Goal: Information Seeking & Learning: Learn about a topic

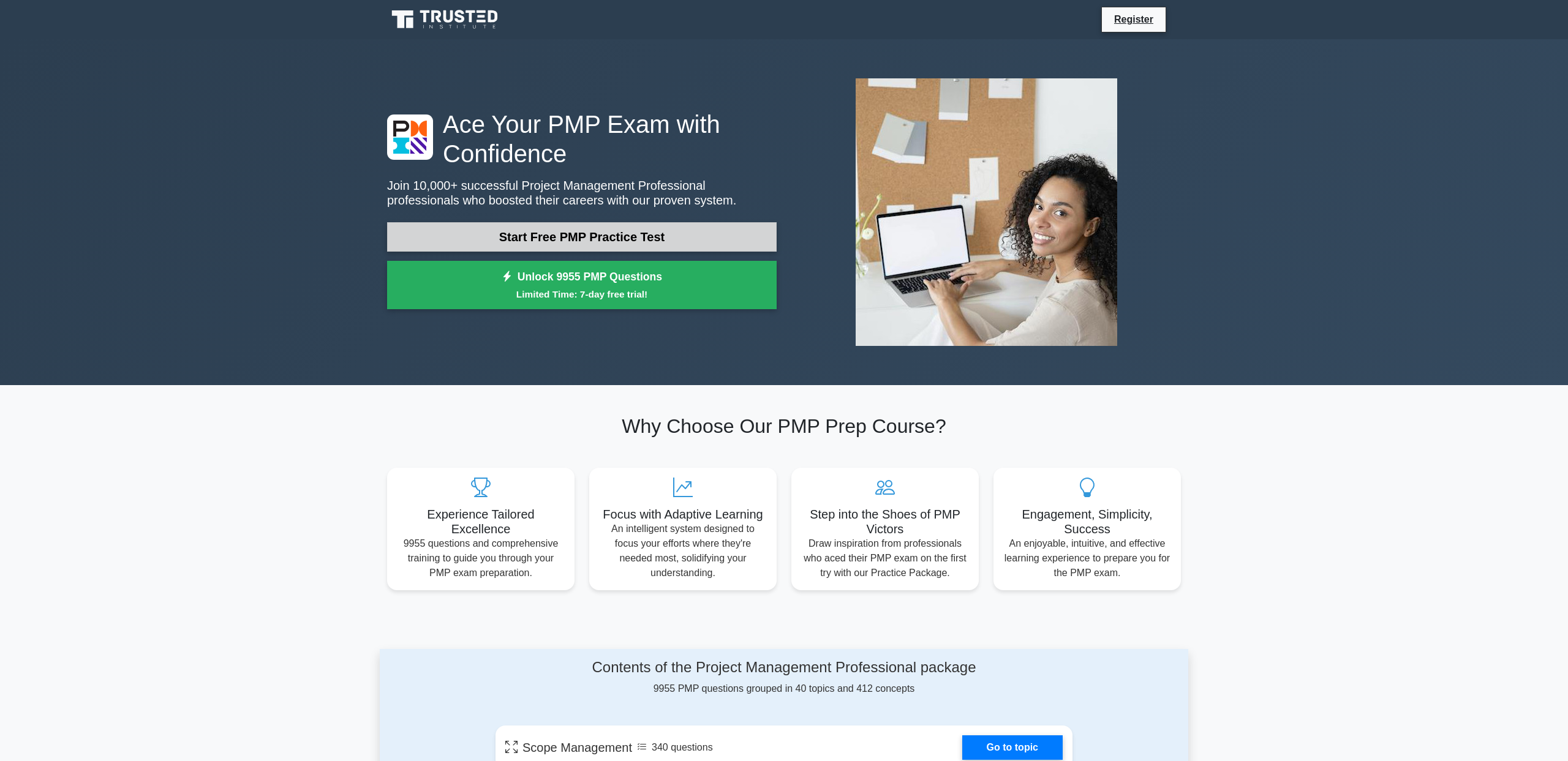
click at [655, 223] on link "Start Free PMP Practice Test" at bounding box center [582, 237] width 389 height 29
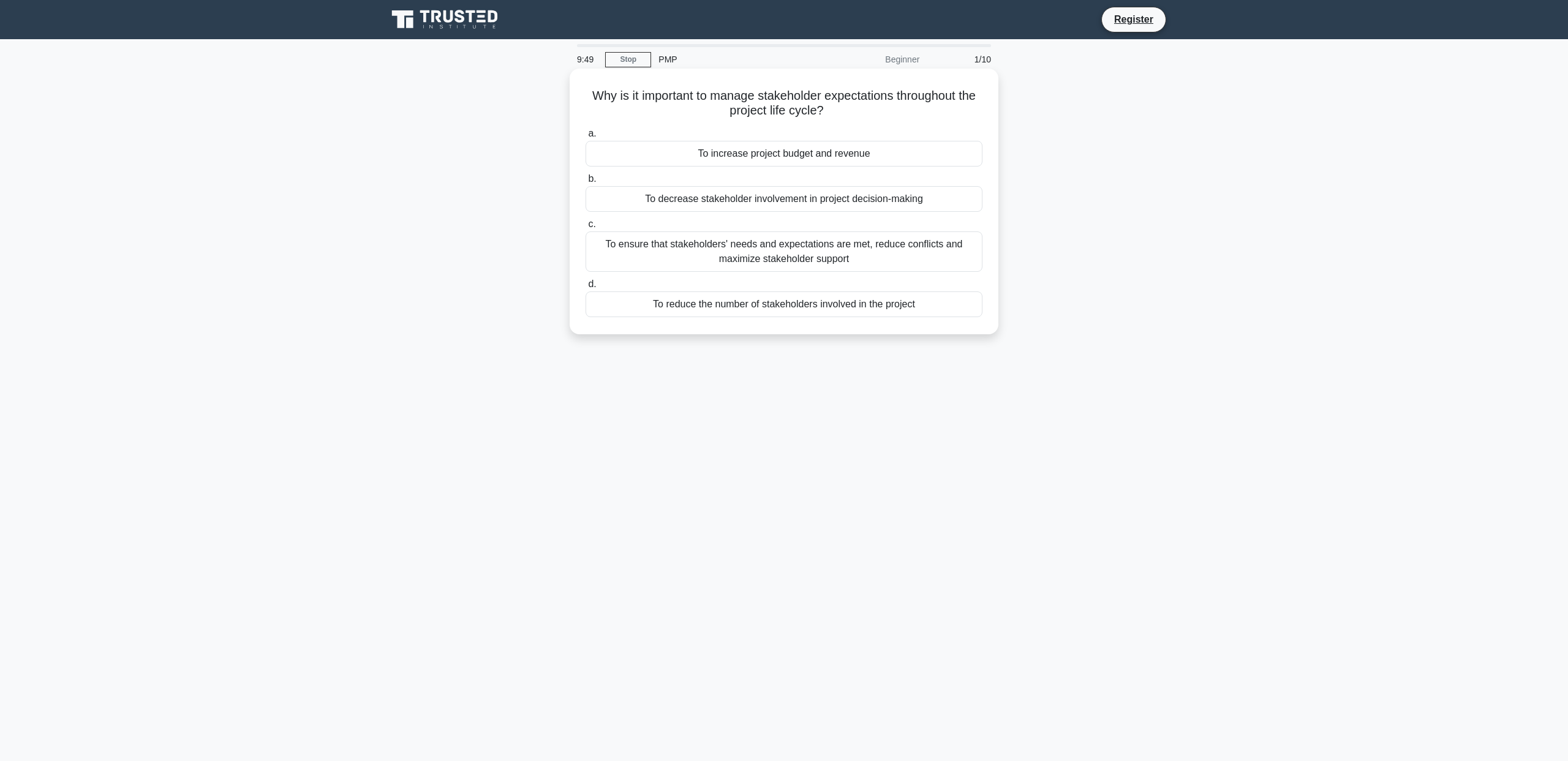
click at [819, 251] on div "To ensure that stakeholders' needs and expectations are met, reduce conflicts a…" at bounding box center [784, 252] width 397 height 40
click at [585, 228] on input "c. To ensure that stakeholders' needs and expectations are met, reduce conflict…" at bounding box center [585, 224] width 0 height 8
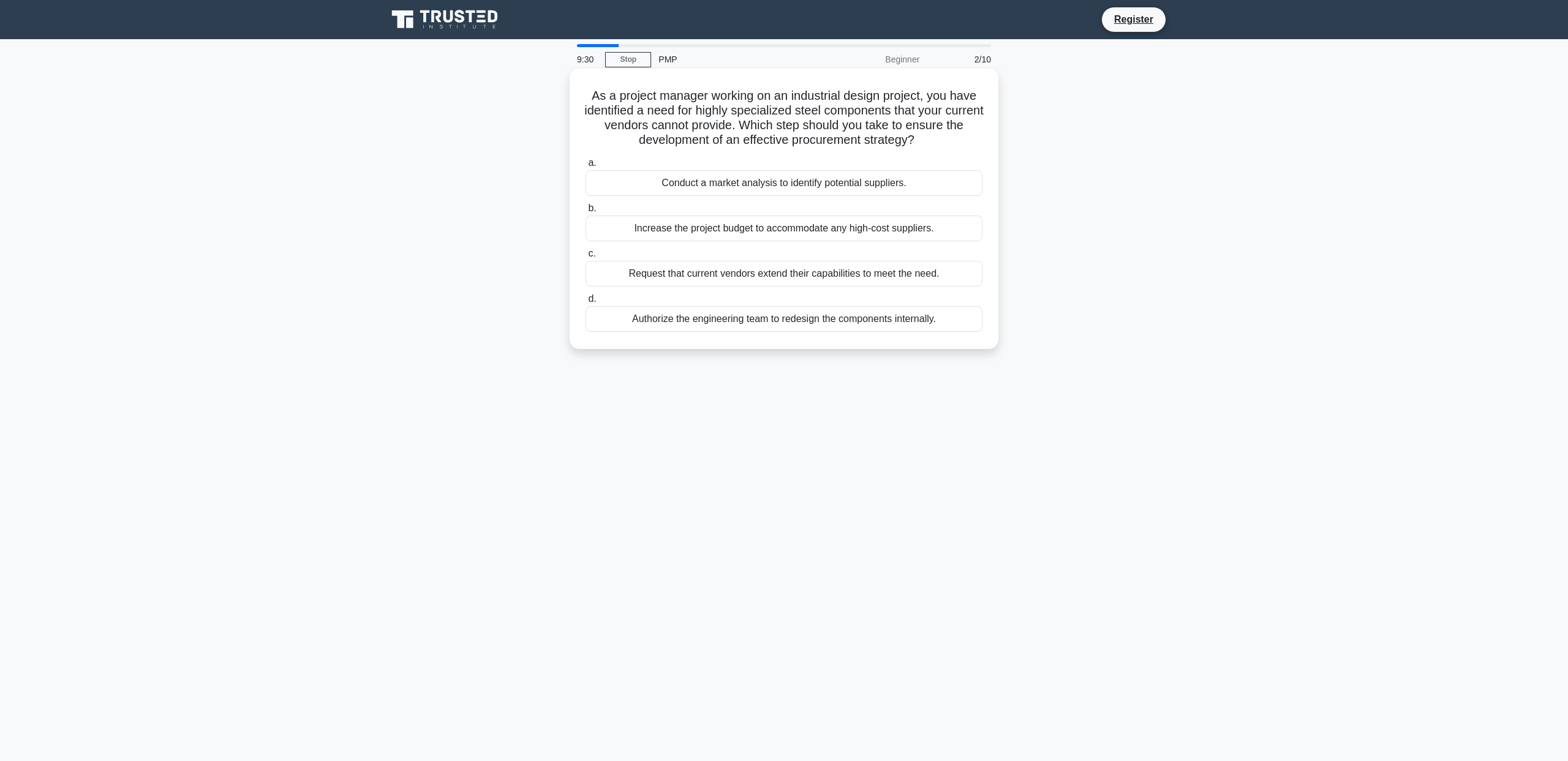
click at [816, 188] on div "Conduct a market analysis to identify potential suppliers." at bounding box center [784, 183] width 397 height 26
click at [585, 167] on input "a. Conduct a market analysis to identify potential suppliers." at bounding box center [585, 163] width 0 height 8
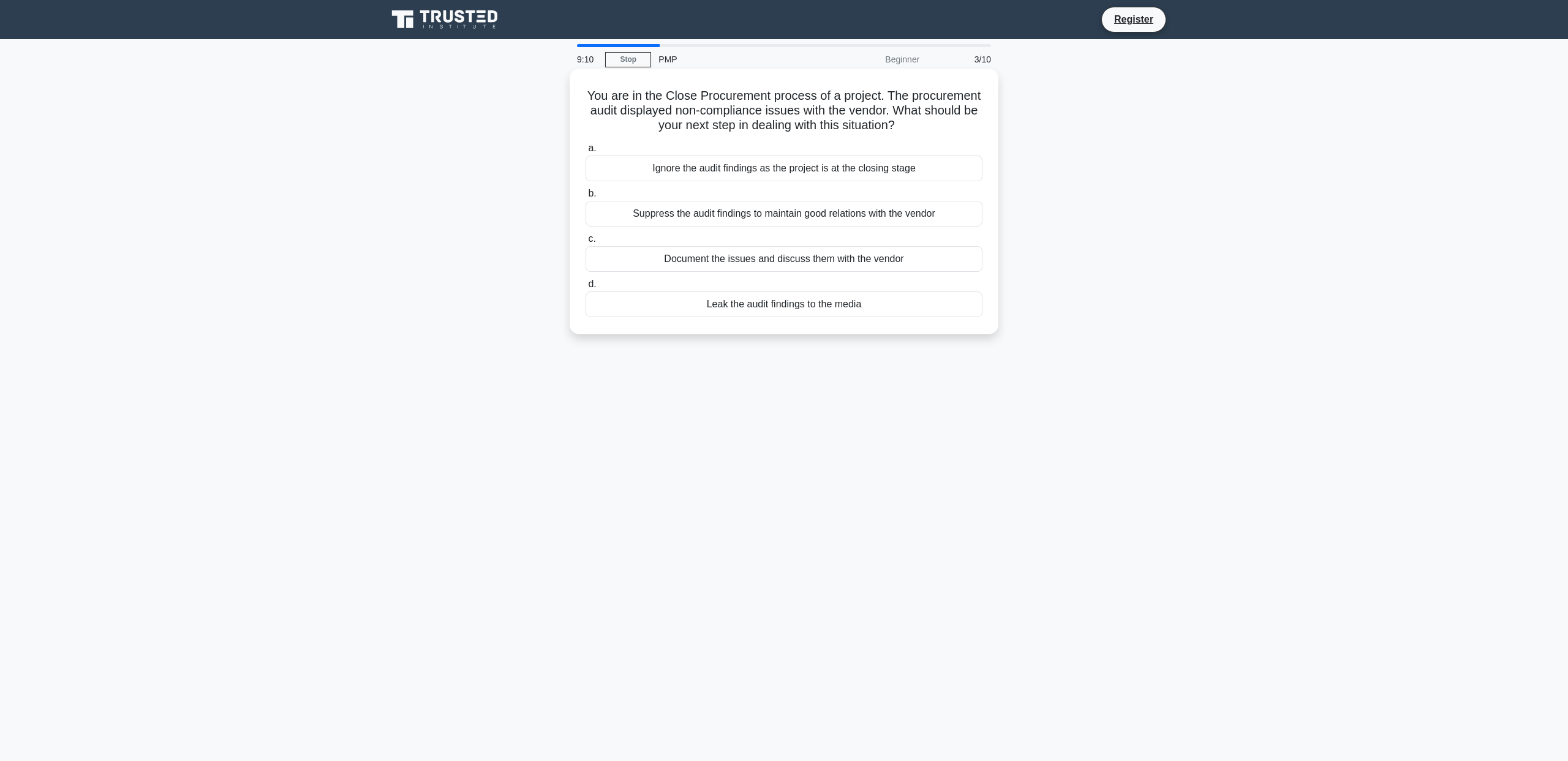
click at [811, 255] on div "Document the issues and discuss them with the vendor" at bounding box center [784, 259] width 397 height 26
click at [585, 243] on input "c. Document the issues and discuss them with the vendor" at bounding box center [585, 239] width 0 height 8
click at [841, 312] on div "Reassess the impact and probability of the risks and adjust the risk response p…" at bounding box center [784, 312] width 397 height 40
click at [585, 288] on input "d. Reassess the impact and probability of the risks and adjust the risk respons…" at bounding box center [585, 284] width 0 height 8
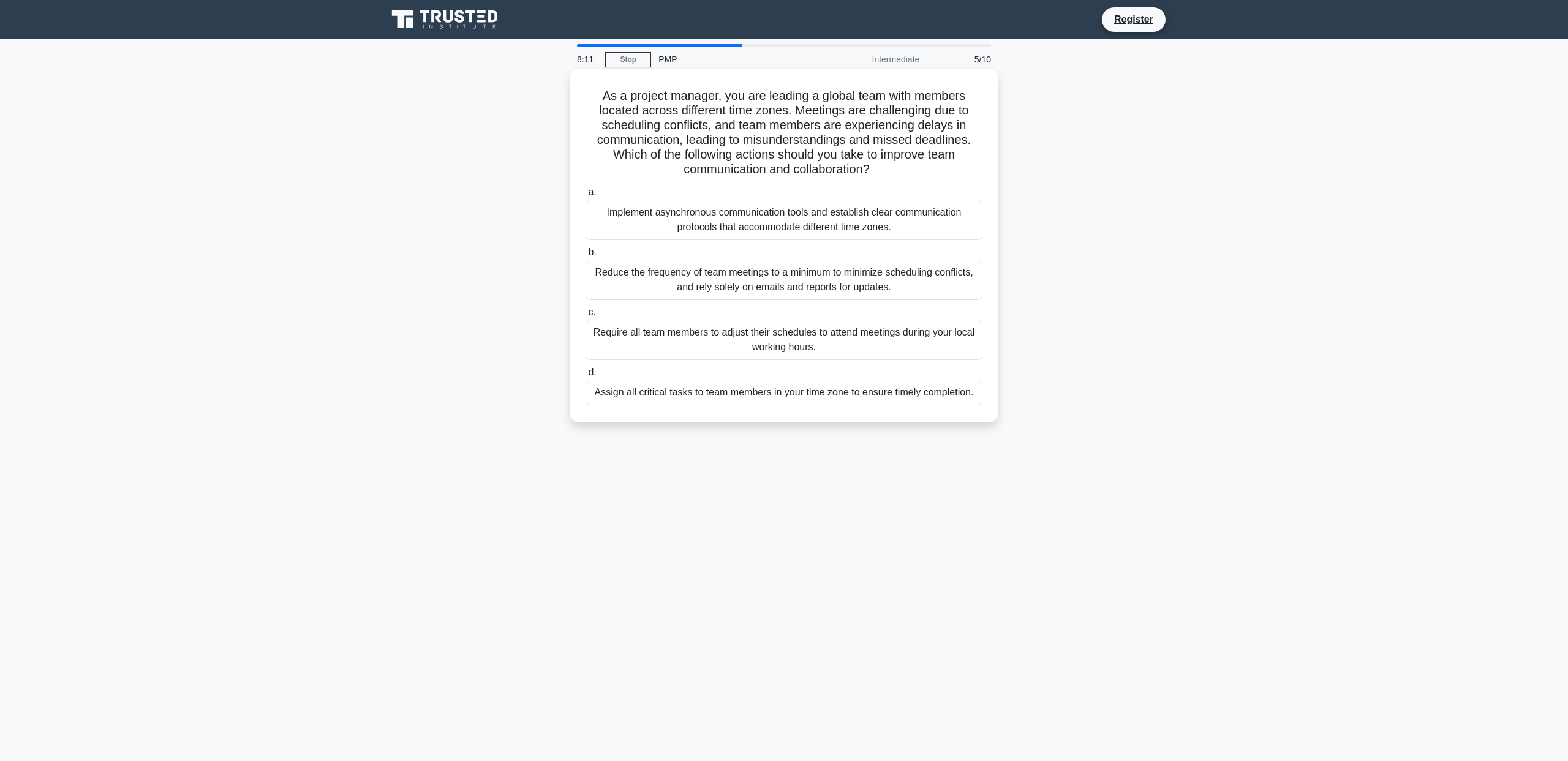
click at [850, 278] on div "Reduce the frequency of team meetings to a minimum to minimize scheduling confl…" at bounding box center [784, 280] width 397 height 40
click at [585, 257] on input "b. Reduce the frequency of team meetings to a minimum to minimize scheduling co…" at bounding box center [585, 252] width 0 height 8
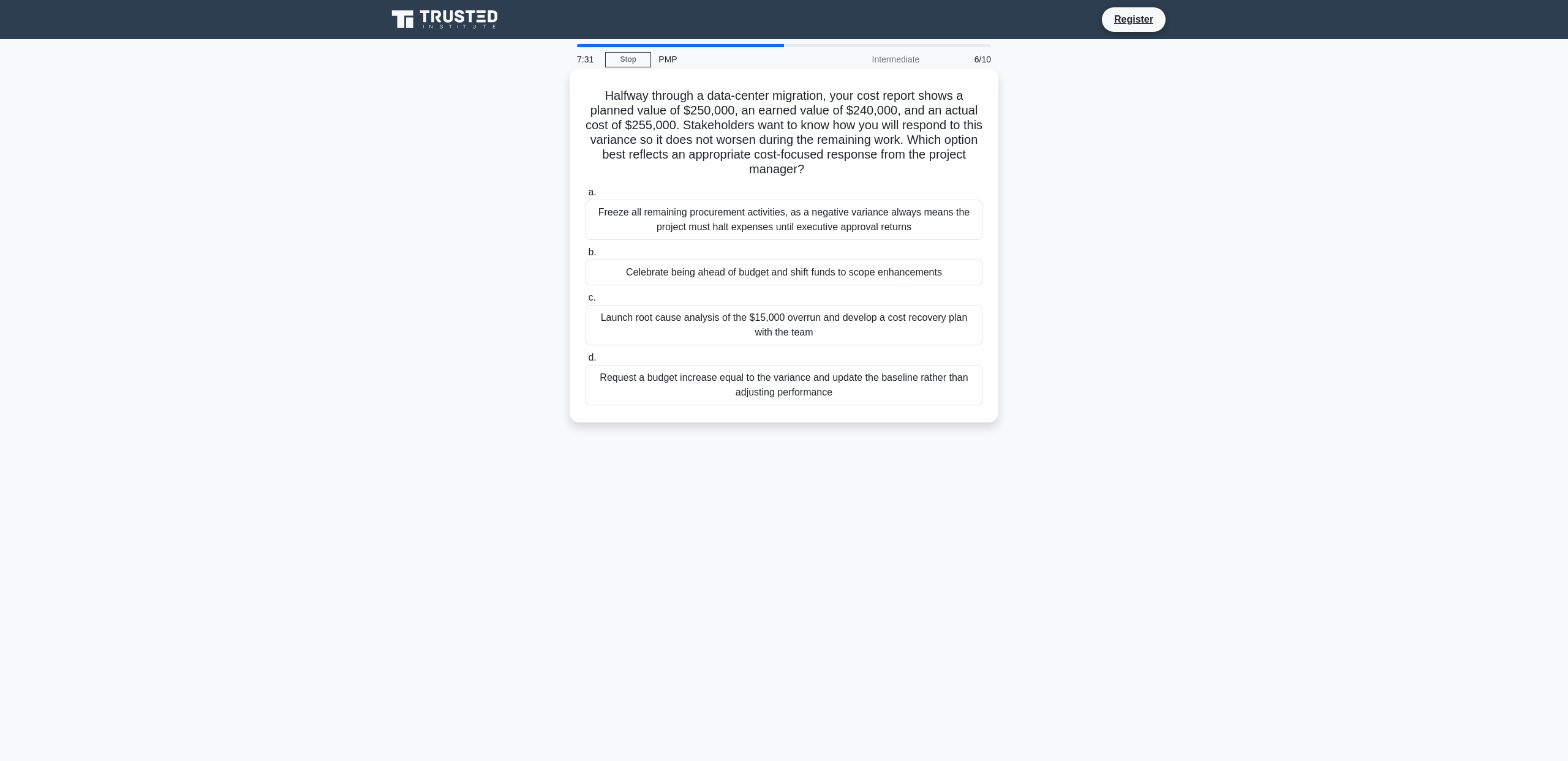
click at [832, 339] on div "Launch root cause analysis of the $15,000 overrun and develop a cost recovery p…" at bounding box center [784, 325] width 397 height 40
click at [585, 302] on input "c. Launch root cause analysis of the $15,000 overrun and develop a cost recover…" at bounding box center [585, 297] width 0 height 8
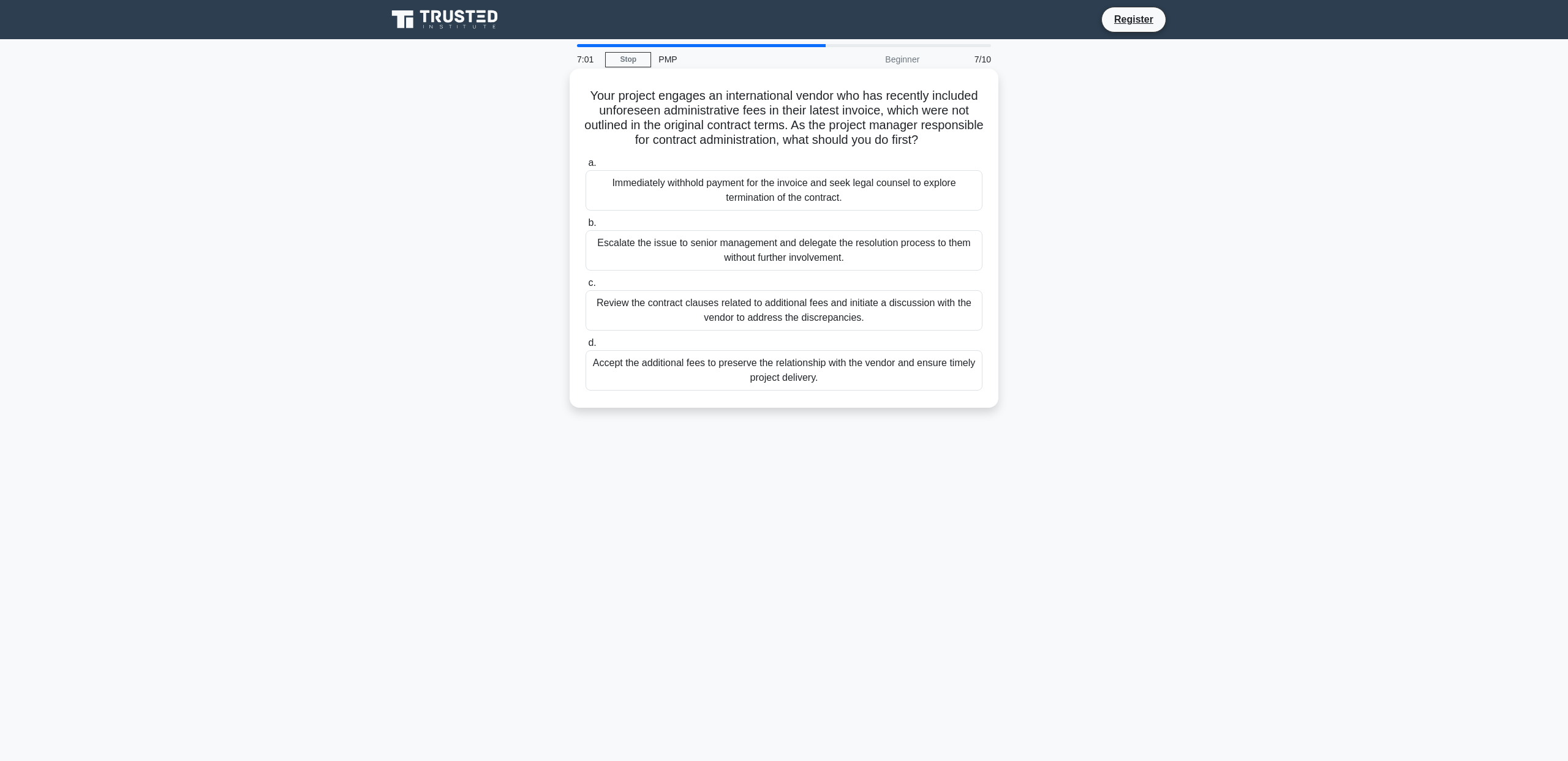
click at [835, 316] on div "Review the contract clauses related to additional fees and initiate a discussio…" at bounding box center [784, 310] width 397 height 40
click at [585, 287] on input "c. Review the contract clauses related to additional fees and initiate a discus…" at bounding box center [585, 282] width 0 height 8
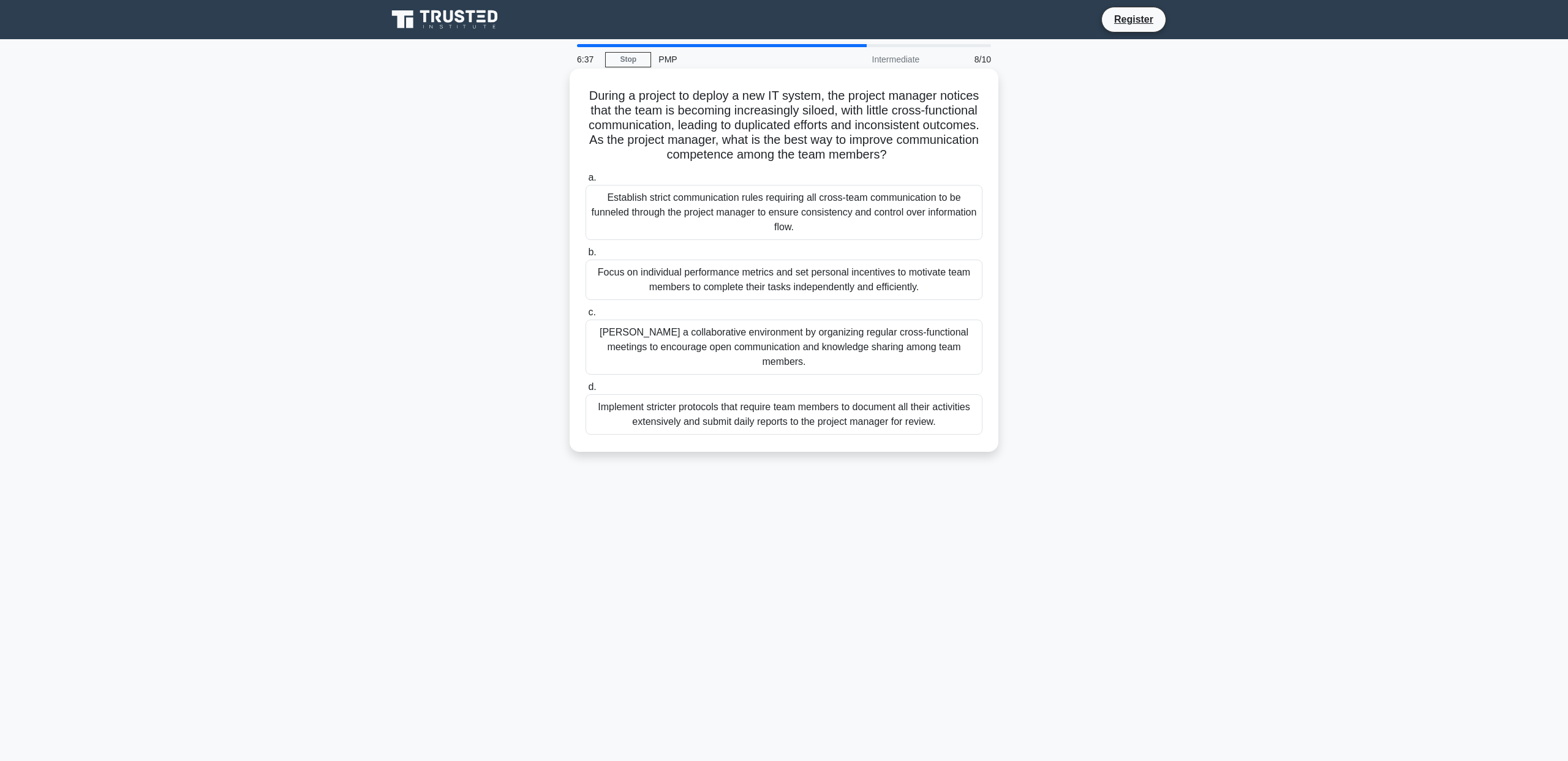
click at [823, 353] on div "[PERSON_NAME] a collaborative environment by organizing regular cross-functiona…" at bounding box center [784, 347] width 397 height 55
click at [585, 317] on input "[PERSON_NAME] a collaborative environment by organizing regular cross-functiona…" at bounding box center [585, 312] width 0 height 8
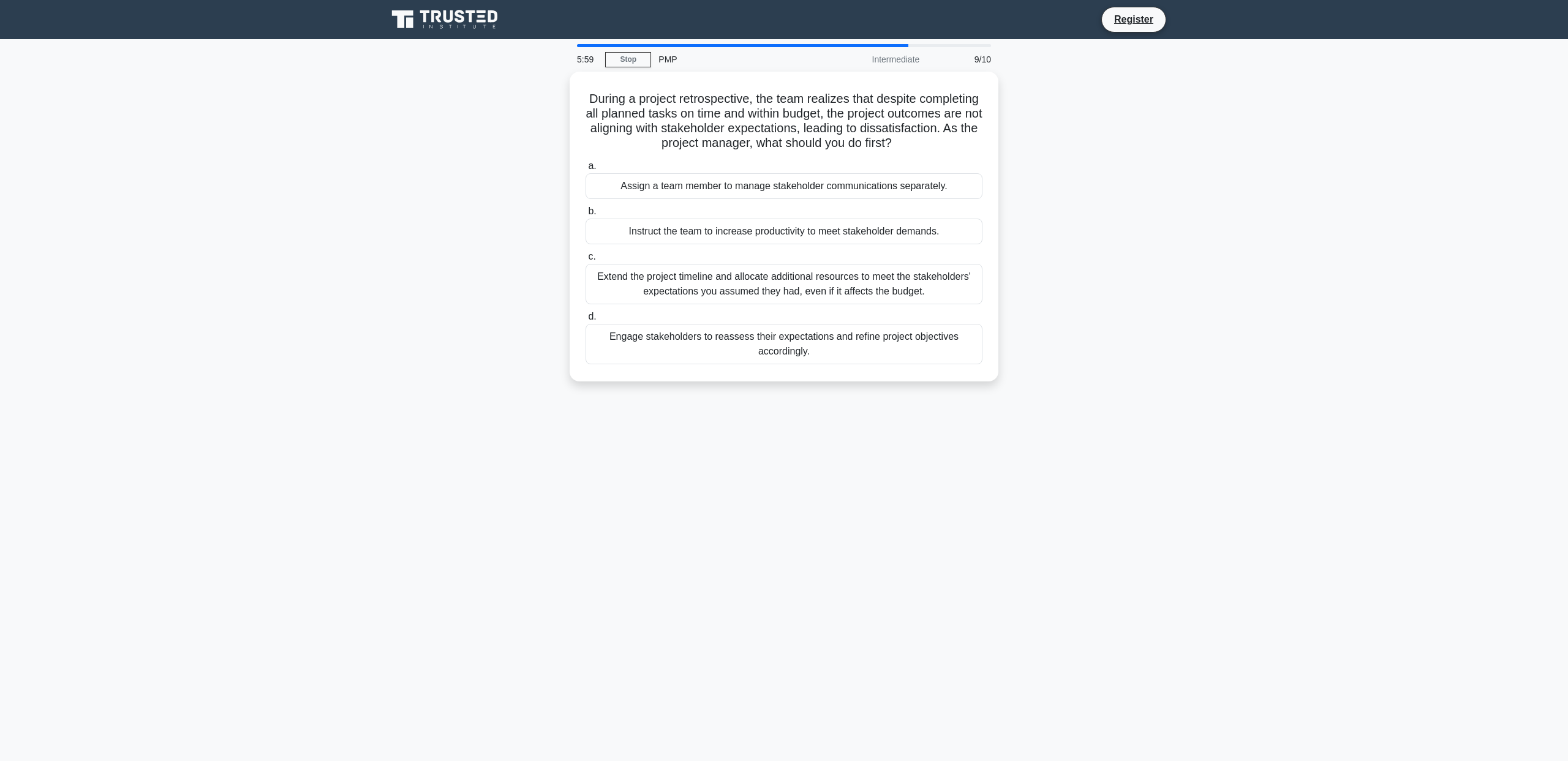
click at [823, 353] on div "Engage stakeholders to reassess their expectations and refine project objective…" at bounding box center [784, 344] width 397 height 40
click at [585, 321] on input "d. Engage stakeholders to reassess their expectations and refine project object…" at bounding box center [585, 316] width 0 height 8
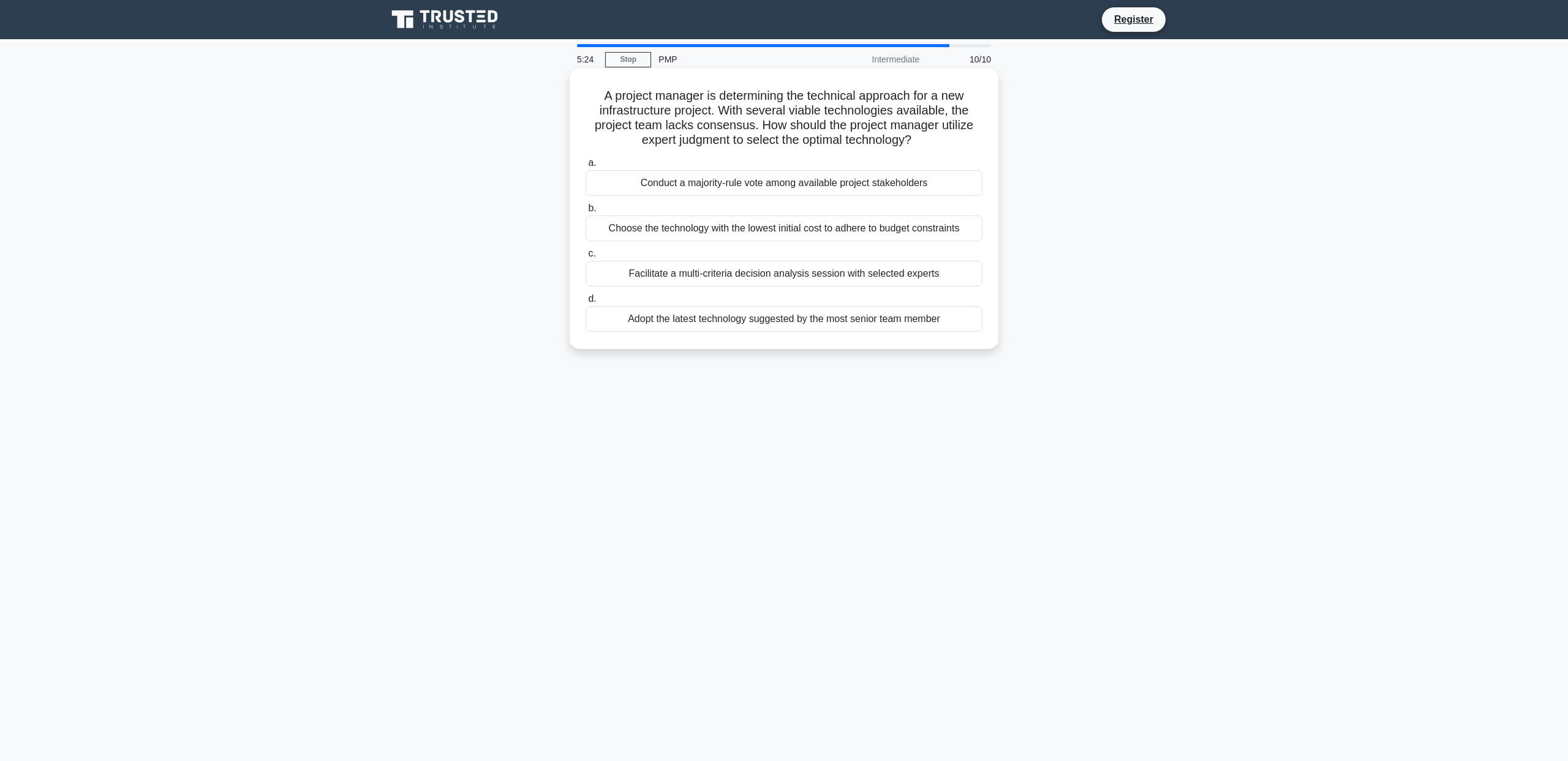
click at [838, 278] on div "Facilitate a multi-criteria decision analysis session with selected experts" at bounding box center [784, 273] width 397 height 26
click at [585, 257] on input "c. Facilitate a multi-criteria decision analysis session with selected experts" at bounding box center [585, 253] width 0 height 8
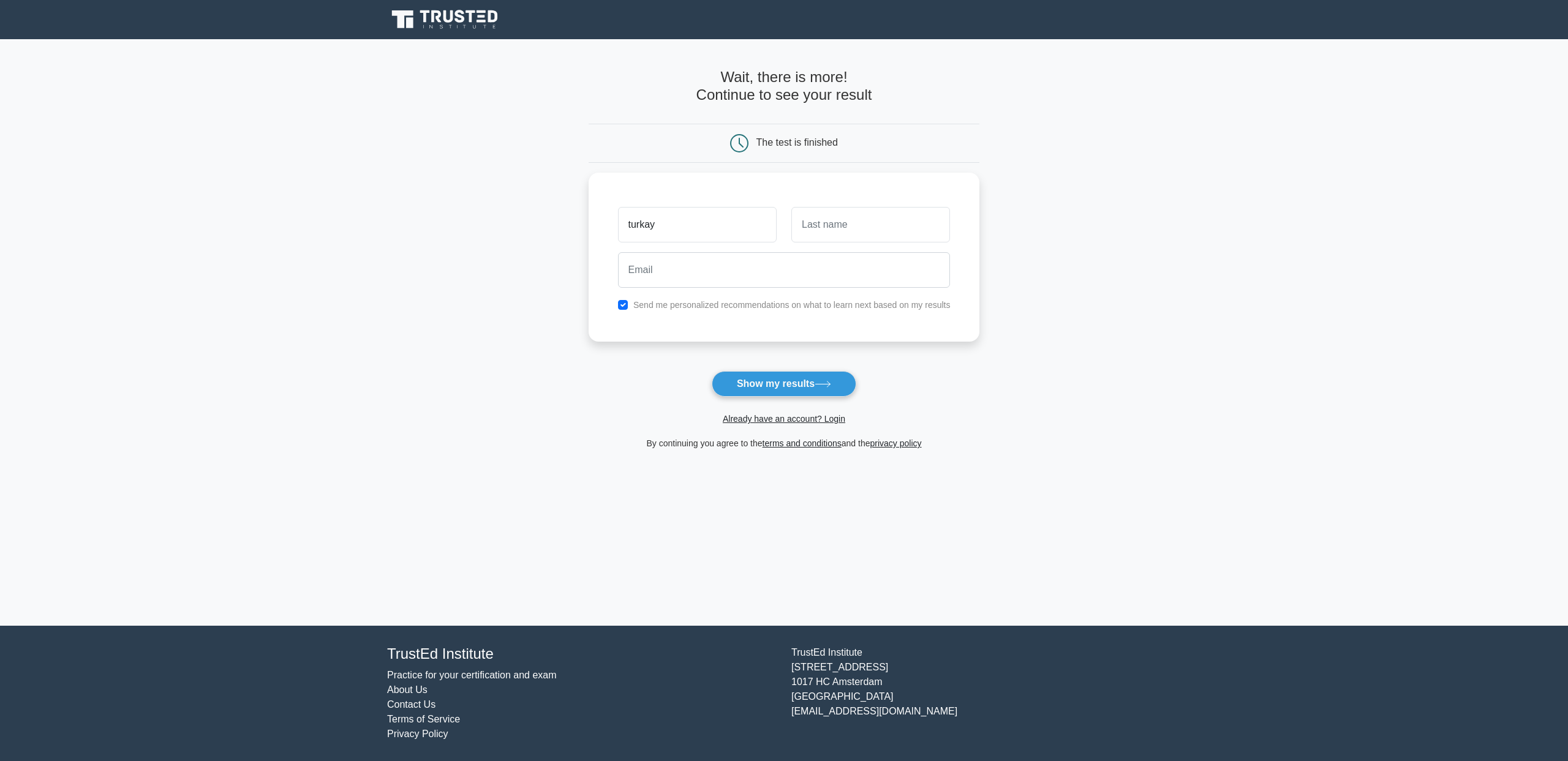
type input "turkay"
type input "unal"
type input "turkay.unall@gmail.com"
click at [789, 390] on button "Show my results" at bounding box center [784, 384] width 144 height 26
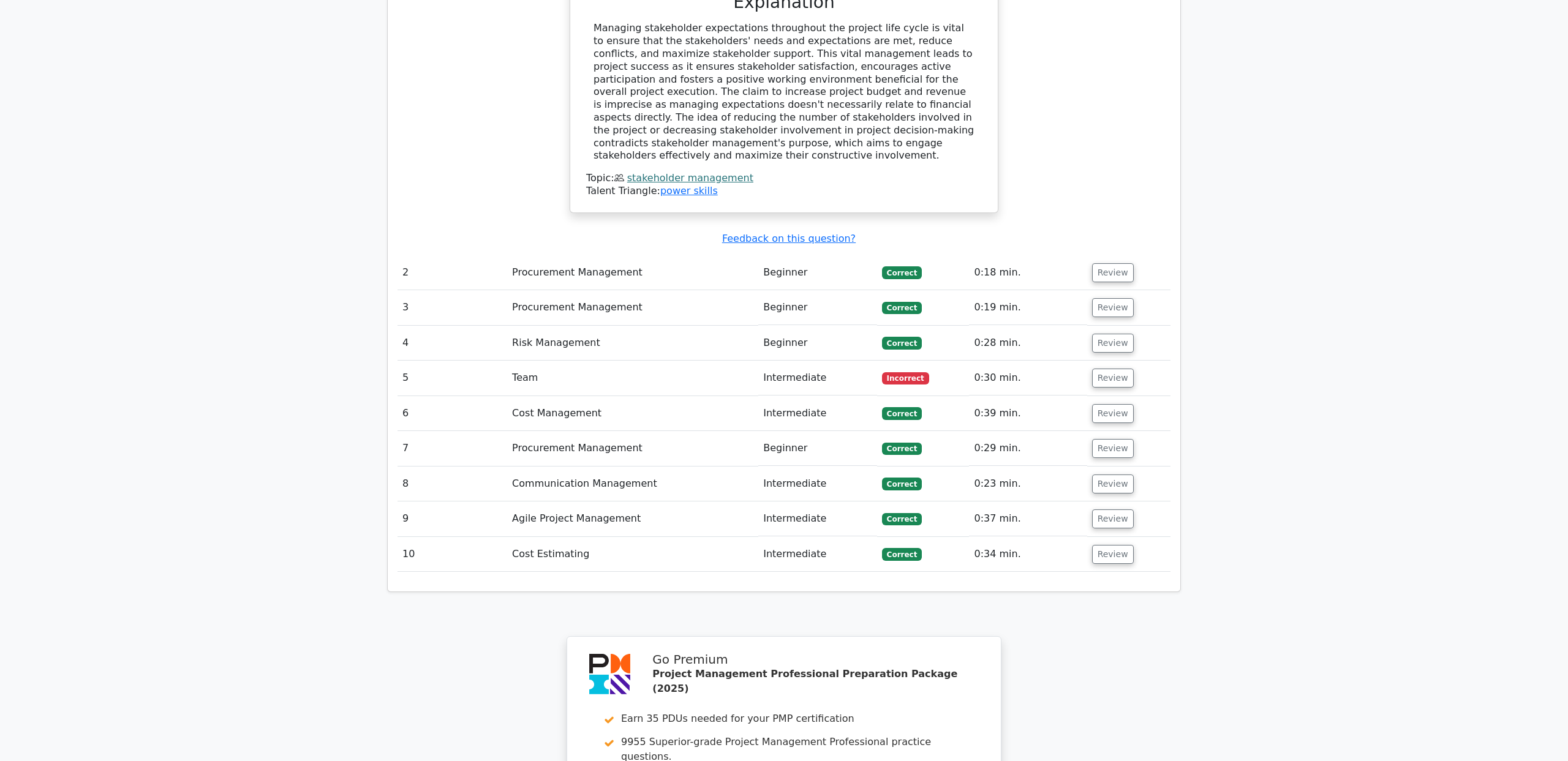
scroll to position [1424, 0]
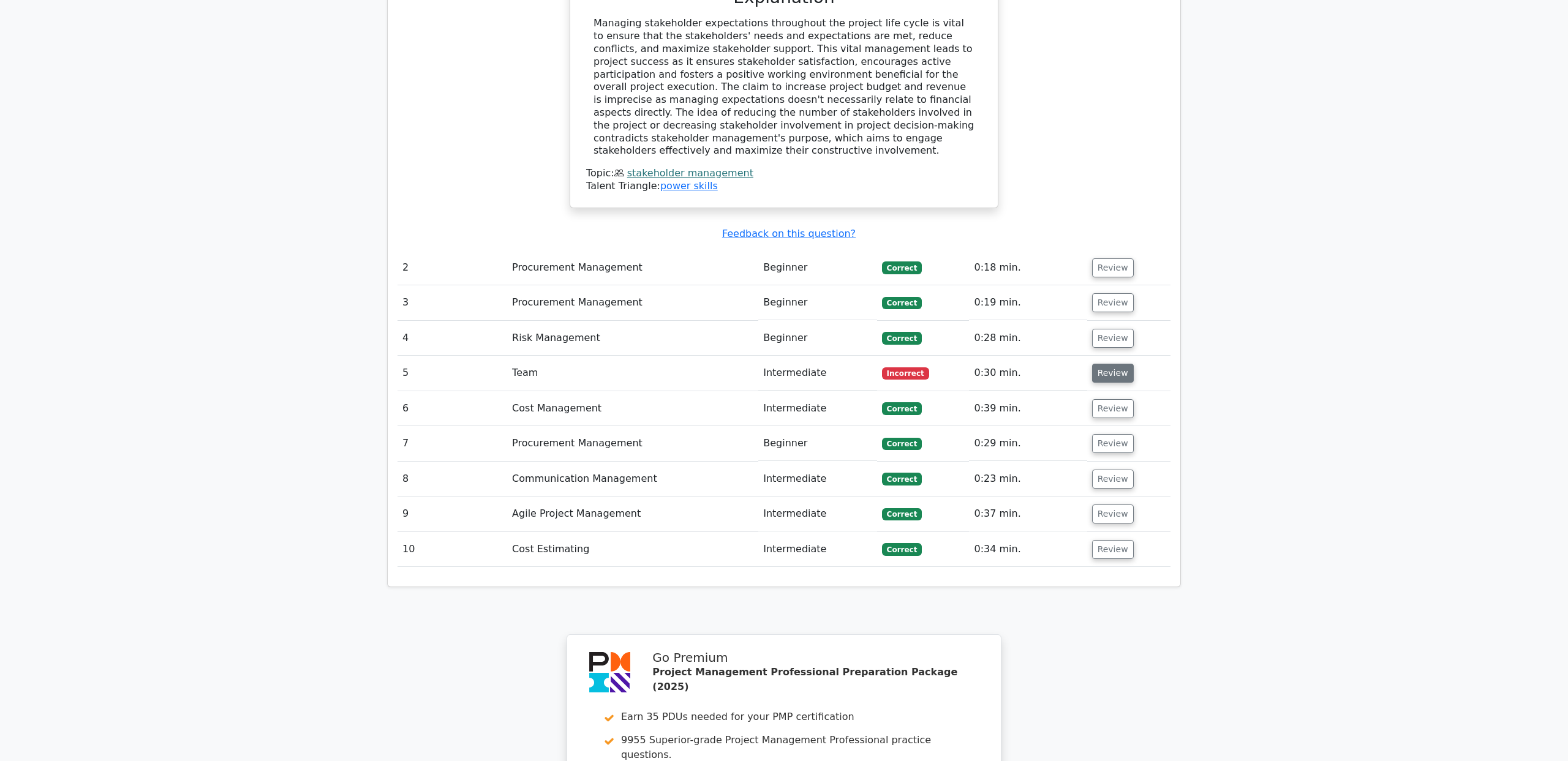
click at [1099, 363] on button "Review" at bounding box center [1113, 372] width 42 height 19
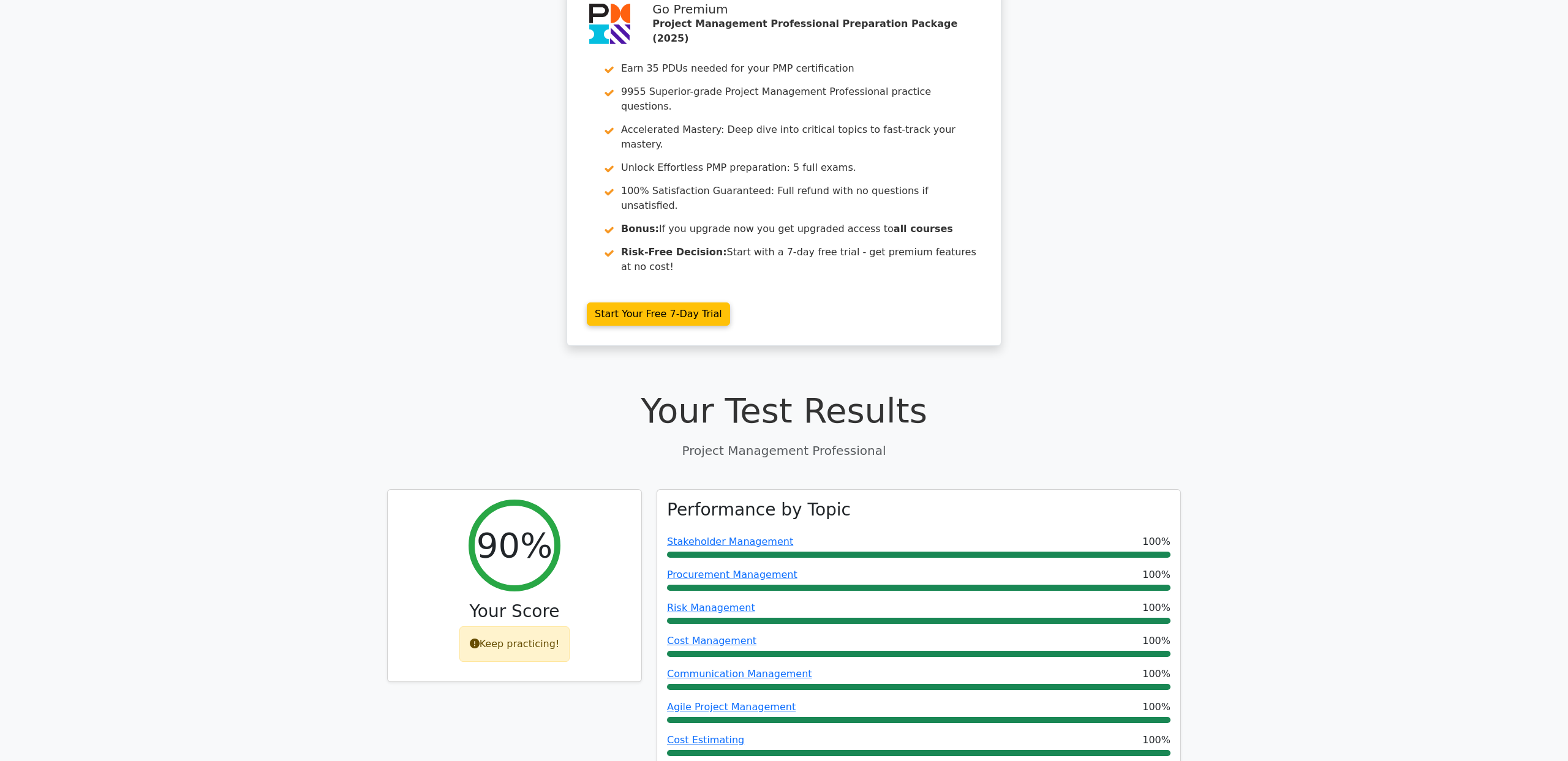
scroll to position [0, 0]
